Goal: Information Seeking & Learning: Learn about a topic

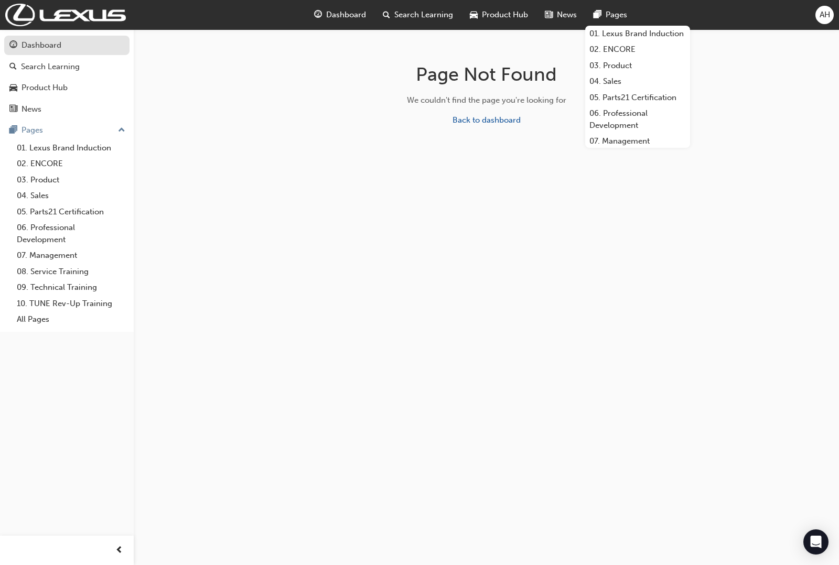
click at [72, 48] on div "Dashboard" at bounding box center [66, 45] width 115 height 13
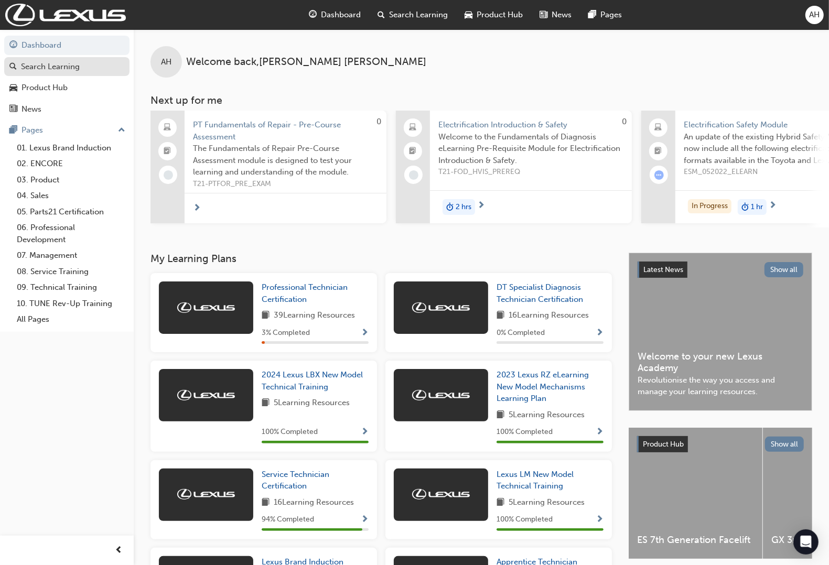
click at [89, 67] on div "Search Learning" at bounding box center [66, 66] width 115 height 13
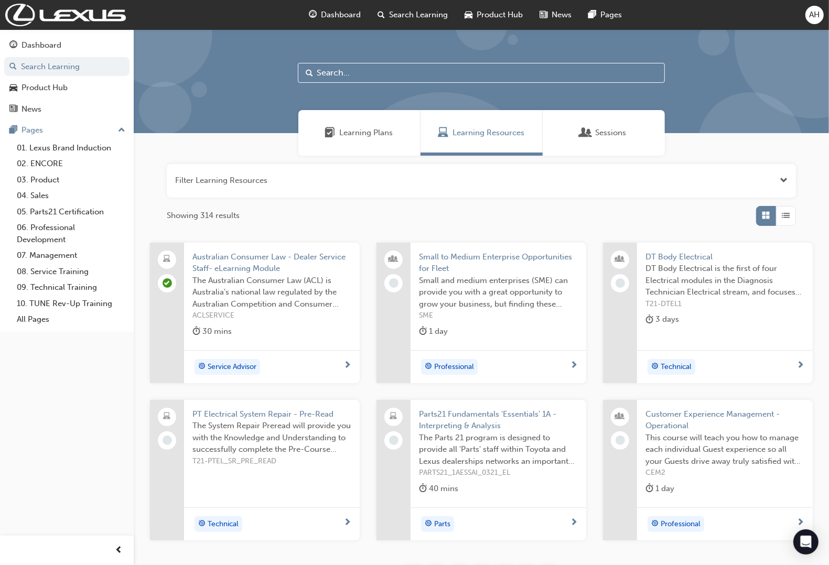
click at [402, 87] on div at bounding box center [481, 81] width 695 height 104
click at [403, 72] on input "text" at bounding box center [481, 73] width 367 height 20
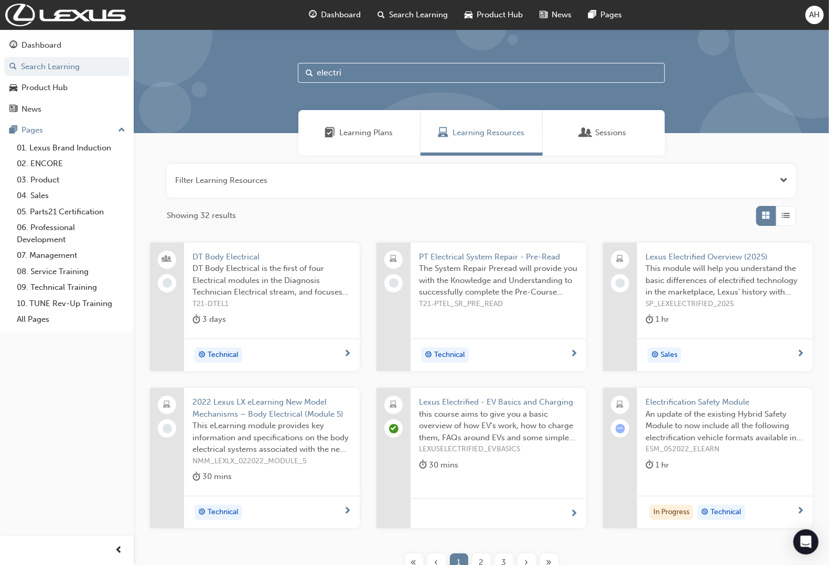
scroll to position [66, 0]
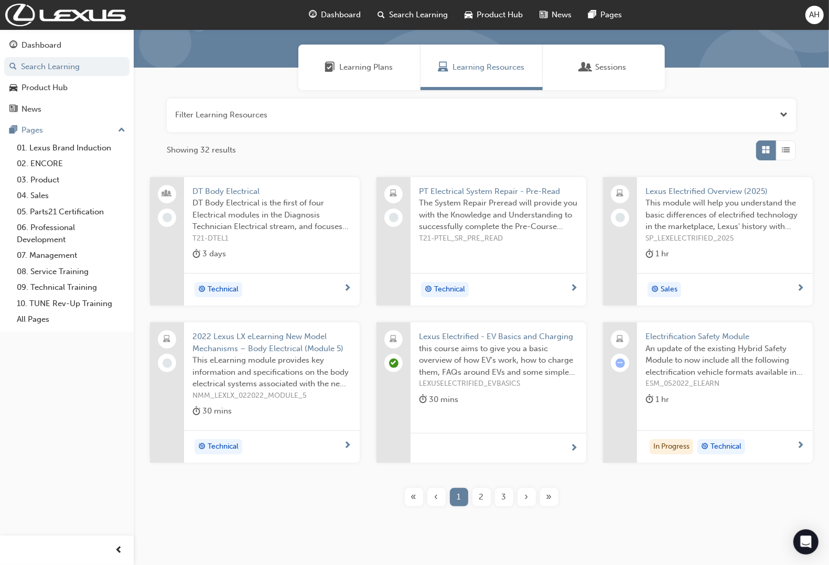
type input "electri"
click at [711, 192] on span "Lexus Electrified Overview (2025)" at bounding box center [725, 192] width 159 height 12
